Goal: Task Accomplishment & Management: Manage account settings

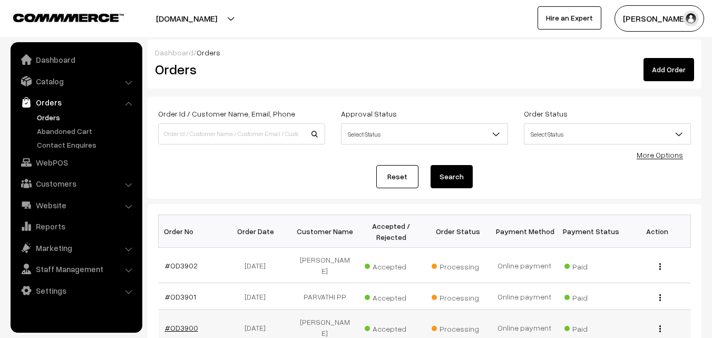
click at [183, 323] on link "#OD3900" at bounding box center [181, 327] width 33 height 9
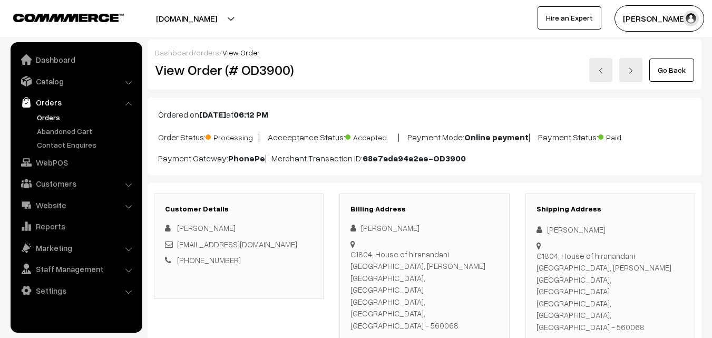
click at [631, 63] on link at bounding box center [630, 70] width 23 height 24
click at [604, 75] on link at bounding box center [600, 70] width 23 height 24
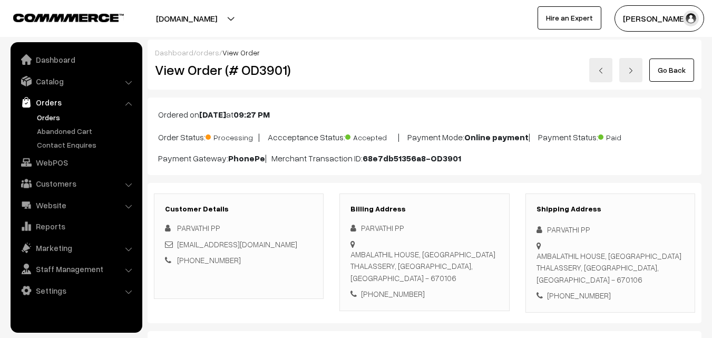
click at [602, 75] on link at bounding box center [600, 70] width 23 height 24
click at [600, 71] on img at bounding box center [600, 70] width 6 height 6
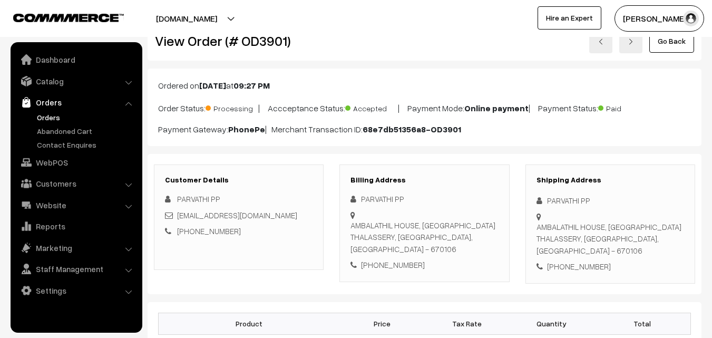
scroll to position [53, 0]
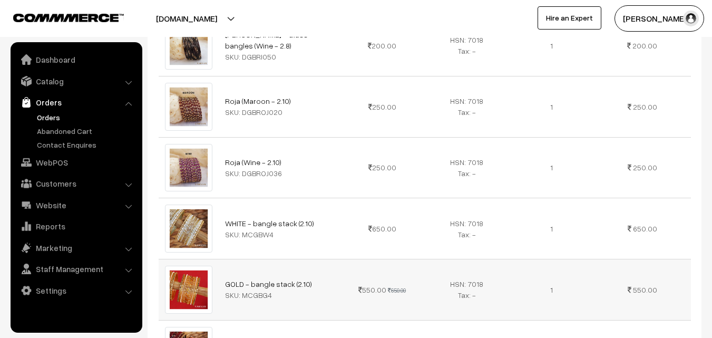
scroll to position [527, 0]
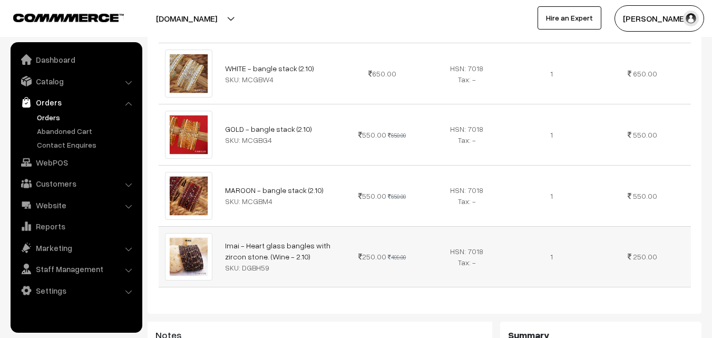
click at [199, 233] on img at bounding box center [189, 257] width 48 height 48
click at [335, 226] on td "Imai - Heart glass bangles with zircon stone. (Wine - 2.10) SKU: DGBH59" at bounding box center [279, 256] width 121 height 61
click at [336, 226] on td "Imai - Heart glass bangles with zircon stone. (Wine - 2.10) SKU: DGBH59" at bounding box center [279, 256] width 121 height 61
click at [198, 233] on img at bounding box center [189, 257] width 48 height 48
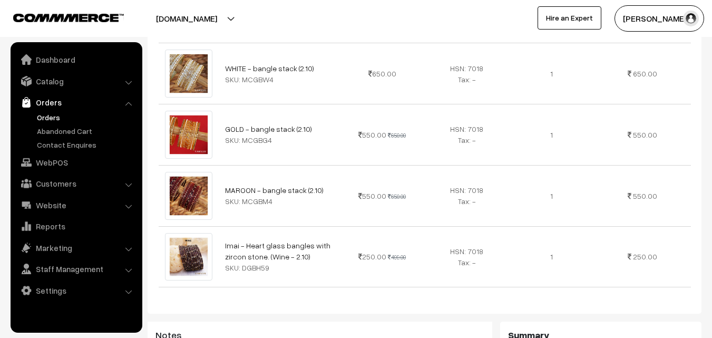
drag, startPoint x: 333, startPoint y: 239, endPoint x: 377, endPoint y: 272, distance: 54.9
click at [377, 272] on div "Product Price Tax Rate Quantity Total Charvi - Glass bangles (Wine - 2.8) SKU: …" at bounding box center [425, 71] width 554 height 486
